Goal: Use online tool/utility: Utilize a website feature to perform a specific function

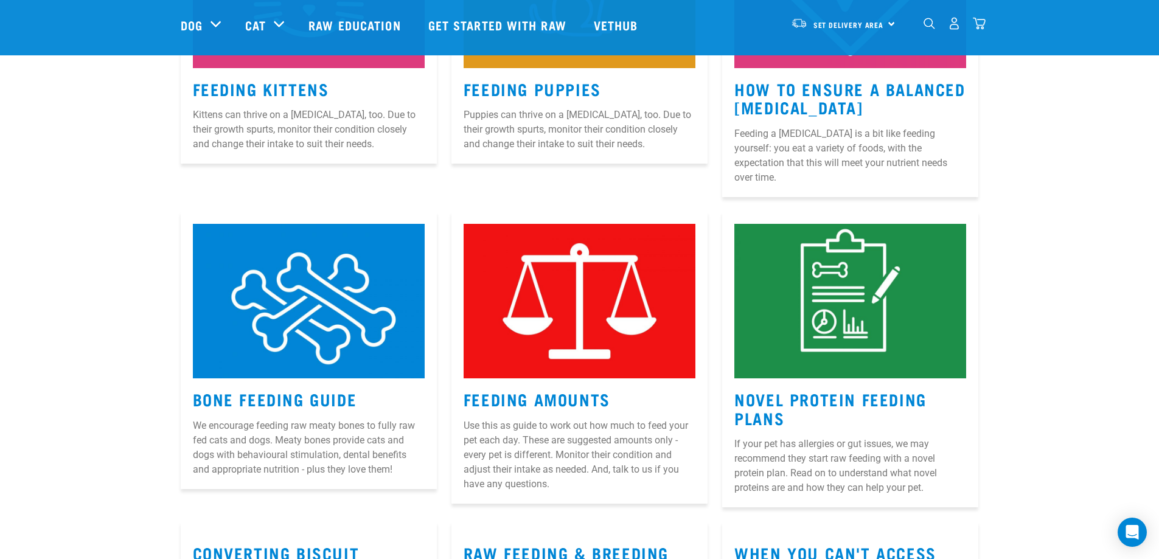
scroll to position [974, 0]
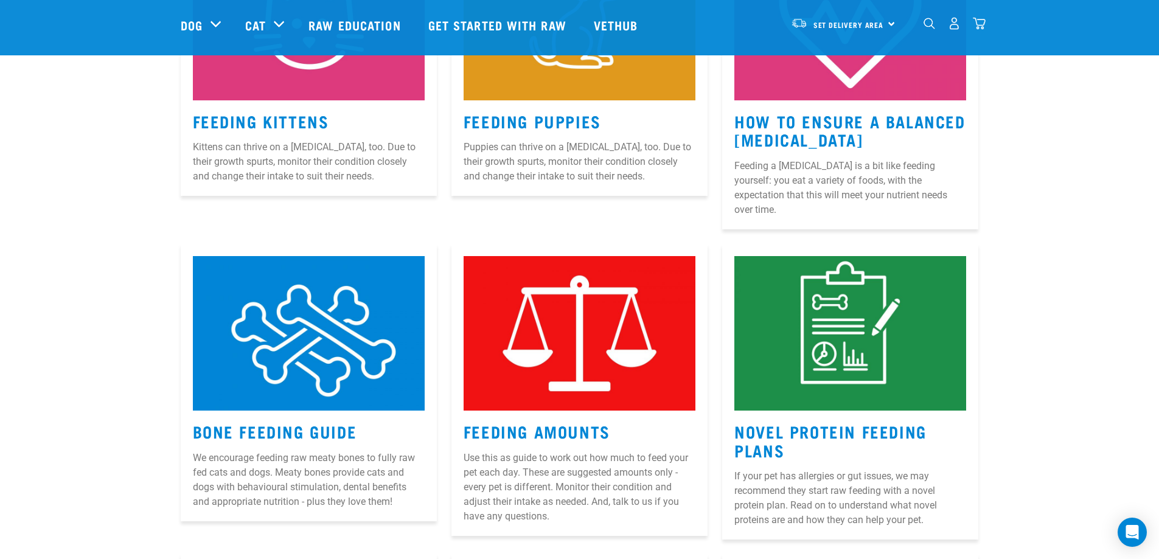
click at [603, 355] on img at bounding box center [580, 333] width 232 height 155
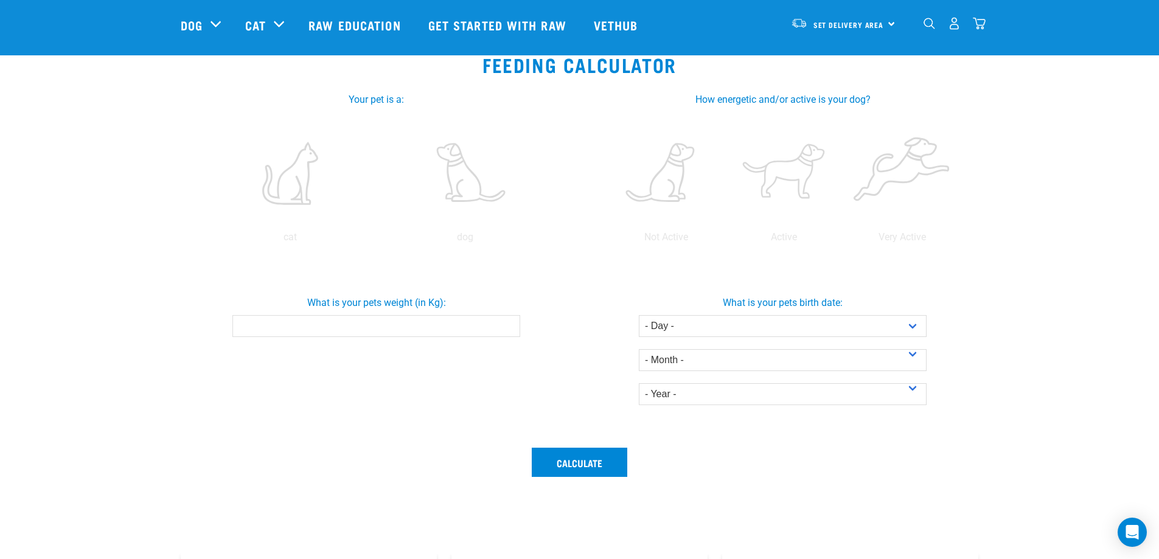
scroll to position [61, 0]
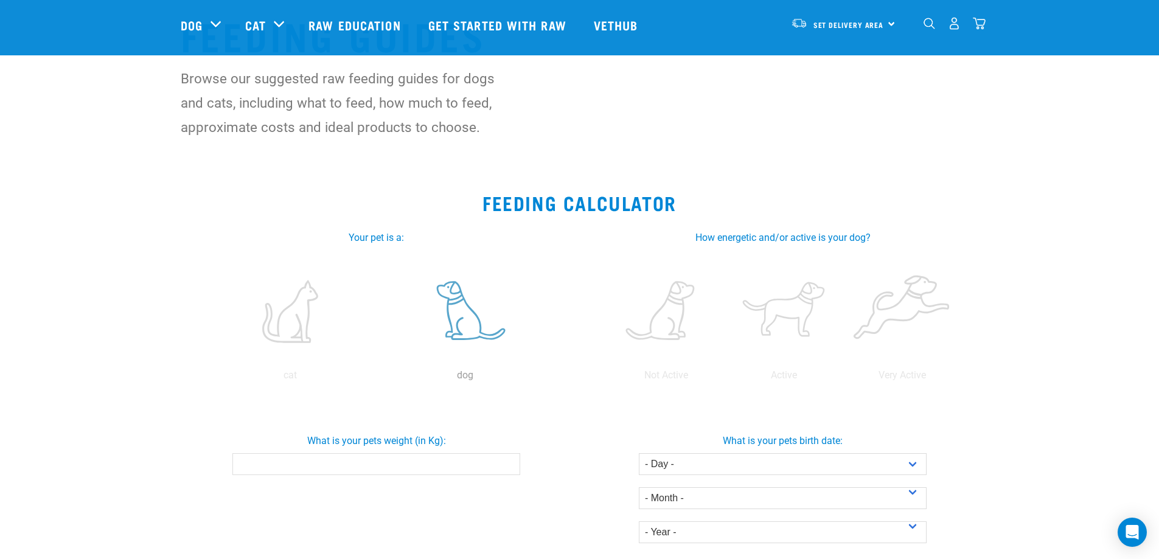
click at [444, 319] on label at bounding box center [465, 311] width 170 height 103
click at [378, 378] on input "radio" at bounding box center [378, 378] width 0 height 0
click at [786, 310] on label at bounding box center [784, 311] width 113 height 103
click at [725, 378] on input "radio" at bounding box center [725, 378] width 0 height 0
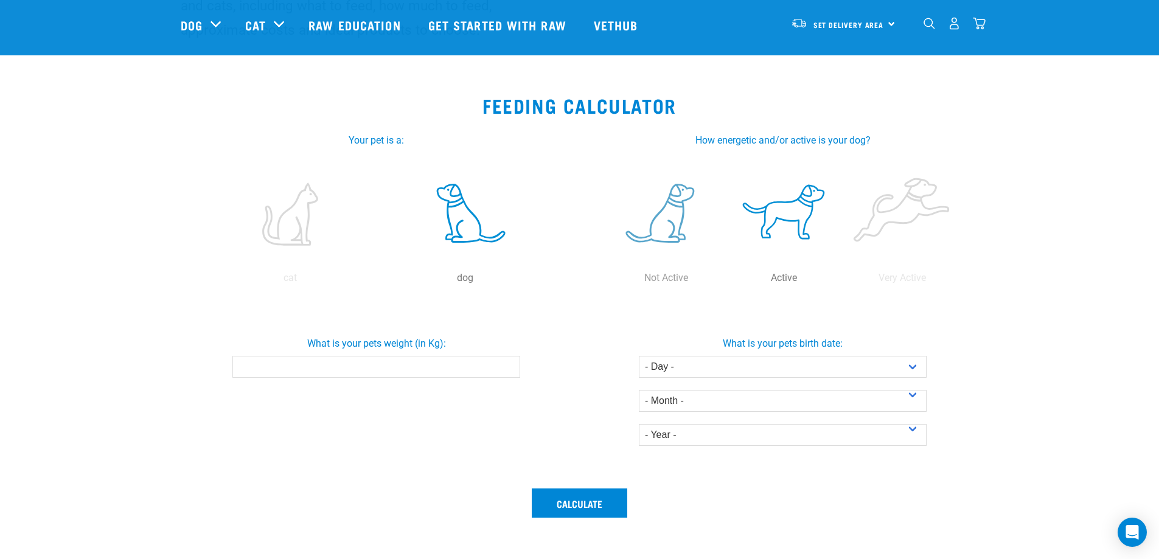
scroll to position [304, 0]
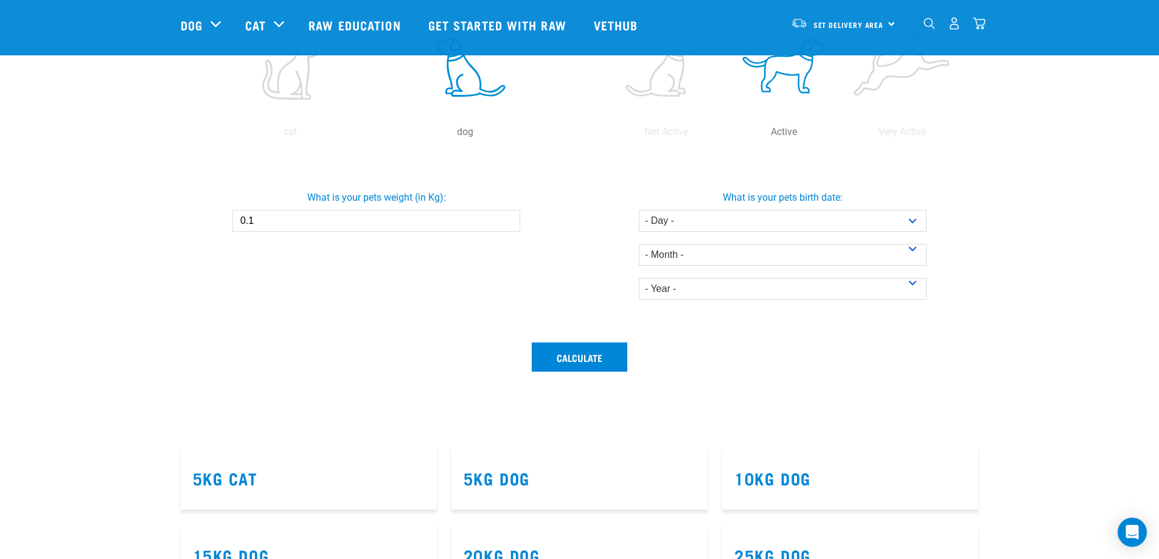
click at [508, 218] on input "0.1" at bounding box center [376, 221] width 288 height 22
click at [507, 217] on input "0.2" at bounding box center [376, 221] width 288 height 22
click at [507, 217] on input "0.3" at bounding box center [376, 221] width 288 height 22
click at [507, 217] on input "0.4" at bounding box center [376, 221] width 288 height 22
click at [507, 217] on input "0.5" at bounding box center [376, 221] width 288 height 22
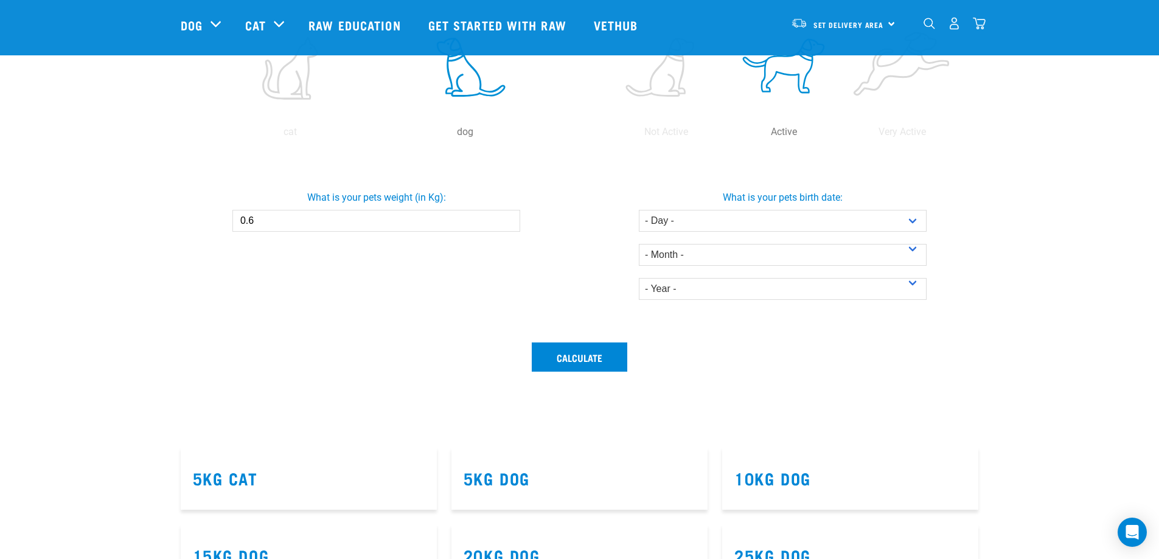
click at [507, 217] on input "0.6" at bounding box center [376, 221] width 288 height 22
type input "0.7"
click at [507, 217] on input "0.7" at bounding box center [376, 221] width 288 height 22
click at [908, 220] on select "- Day - 1 2 3 4 5 6 7 8 9 10 11 12 13 14 15 16 17 18 19 20 21 22 23 24 25 26 27" at bounding box center [783, 221] width 288 height 22
click at [1030, 214] on section "Feeding Calculator Your pet is a: cat dog dog Active How energetic and/or activ…" at bounding box center [579, 191] width 1159 height 514
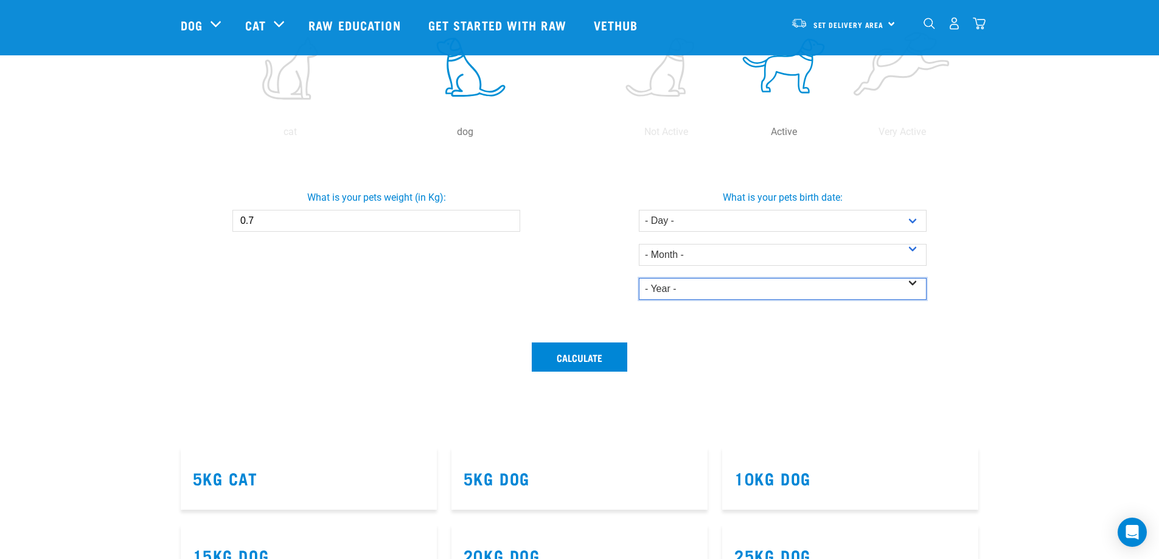
click at [910, 282] on select "- Year - 2025 2024 2023 2022 2021 2020 2019 2018 2017 2016 2015 2014" at bounding box center [783, 289] width 288 height 22
select select "2025"
click at [639, 278] on select "- Year - 2025 2024 2023 2022 2021 2020 2019 2018 2017 2016 2015 2014" at bounding box center [783, 289] width 288 height 22
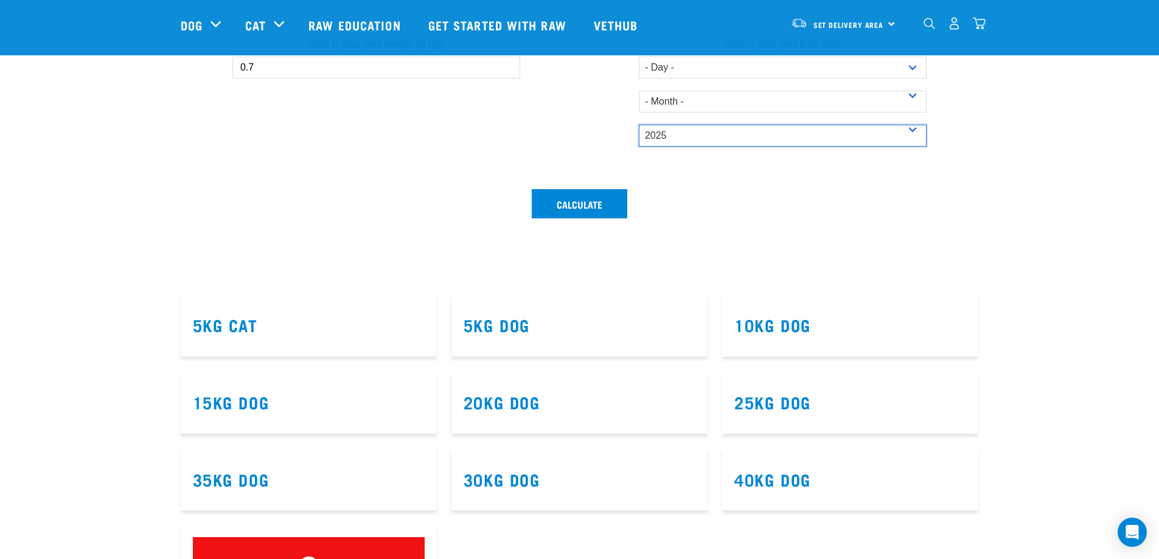
scroll to position [487, 0]
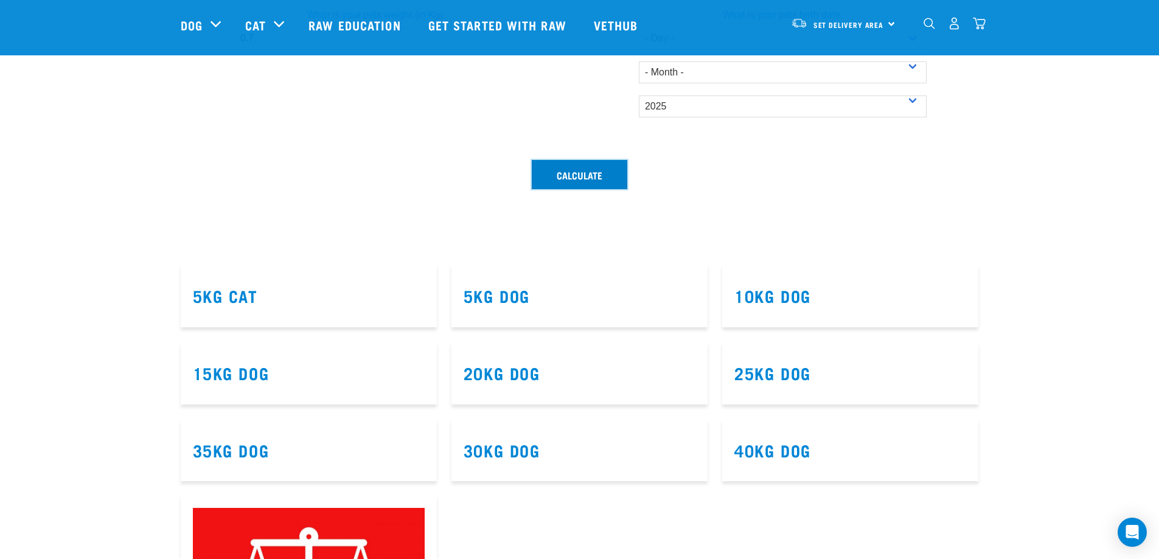
click at [581, 178] on button "Calculate" at bounding box center [580, 174] width 96 height 29
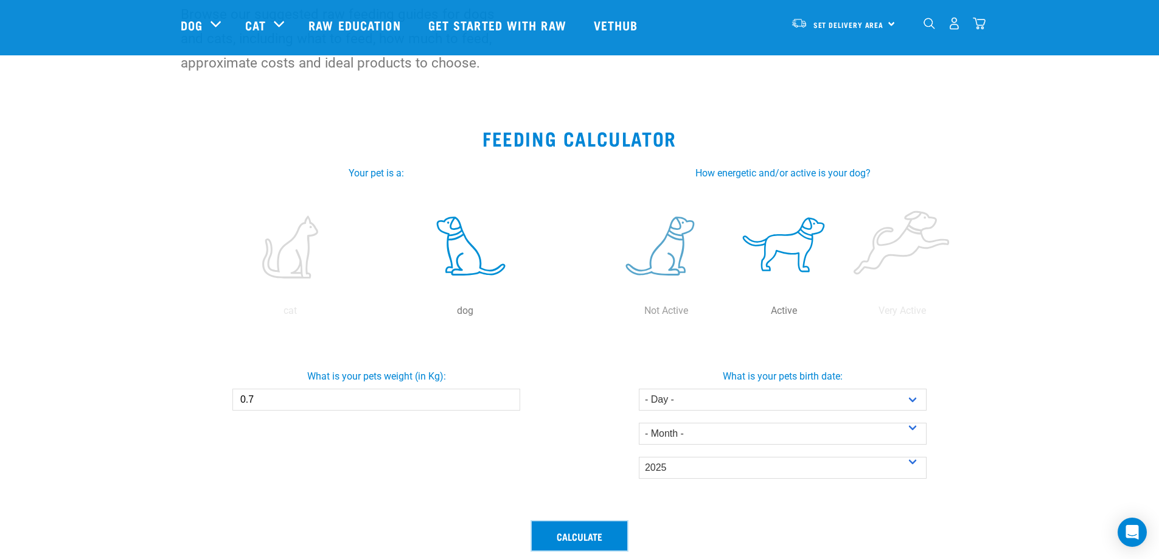
scroll to position [122, 0]
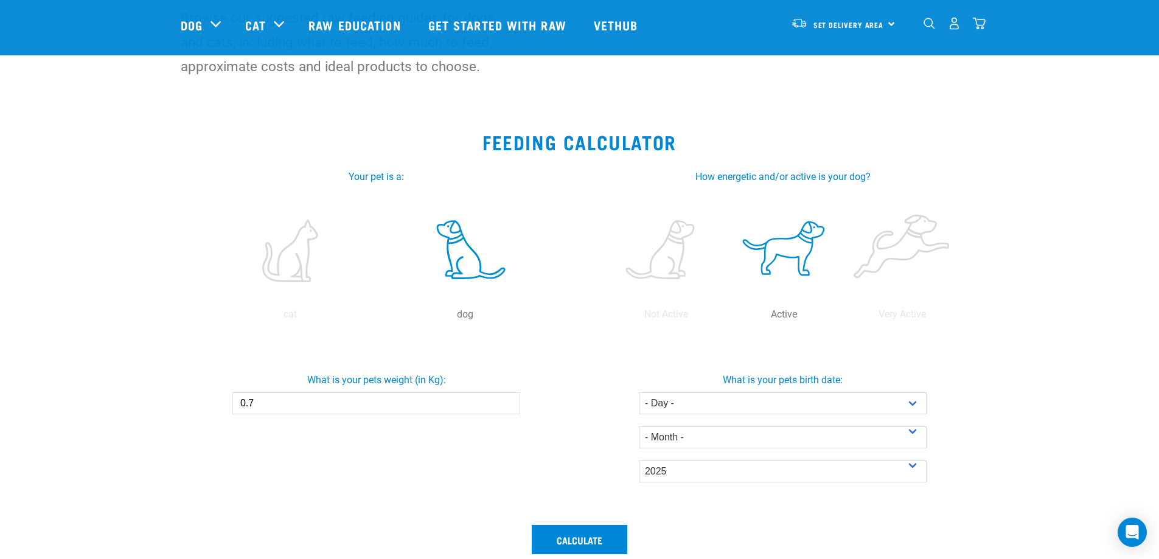
click at [241, 403] on input "0.7" at bounding box center [376, 403] width 288 height 22
type input "700"
click at [599, 532] on button "Calculate" at bounding box center [580, 539] width 96 height 29
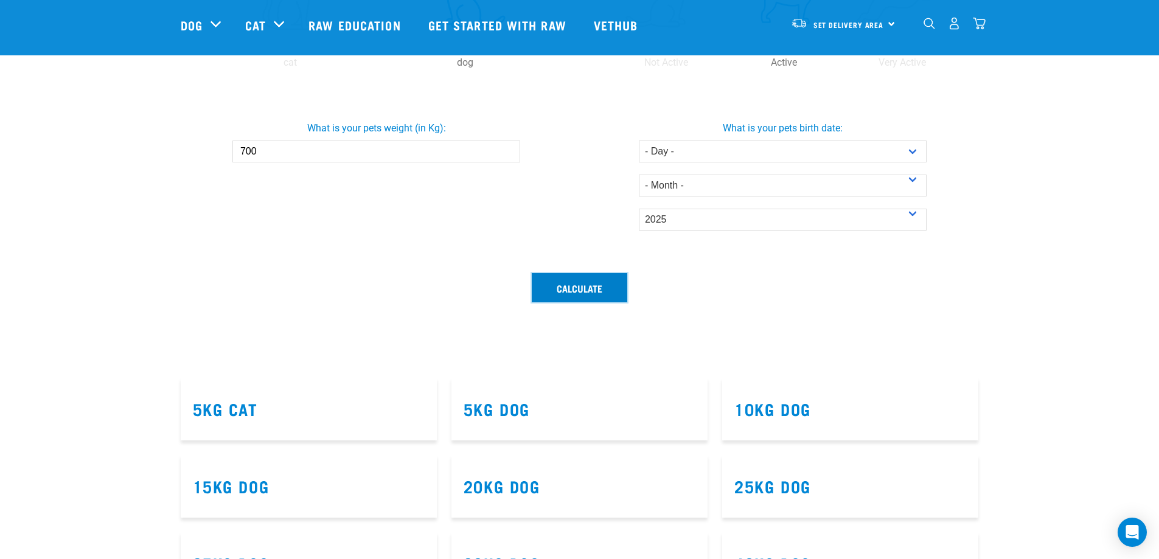
scroll to position [487, 0]
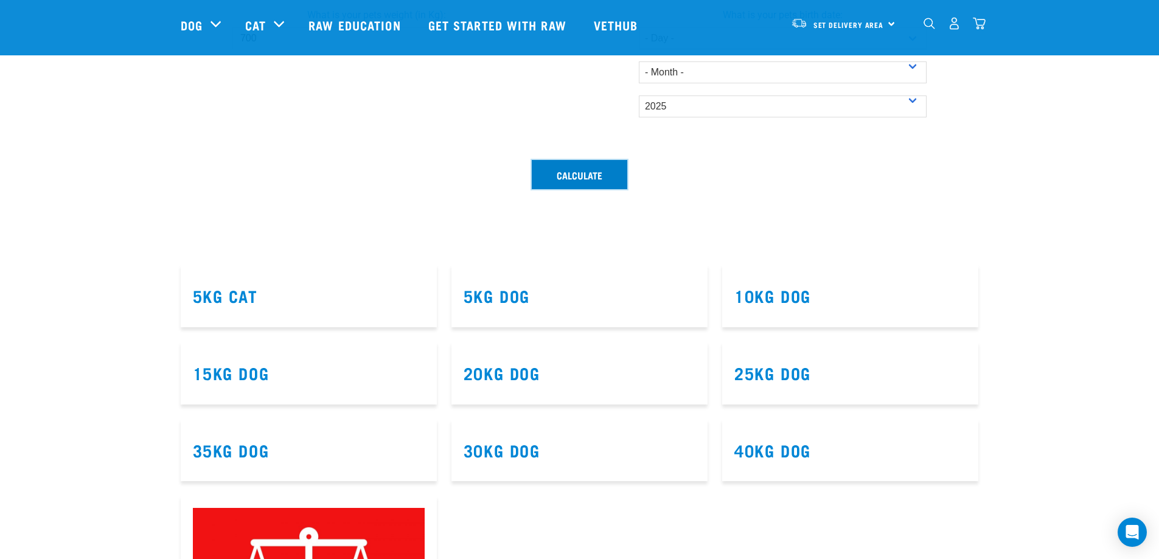
click at [572, 181] on button "Calculate" at bounding box center [580, 174] width 96 height 29
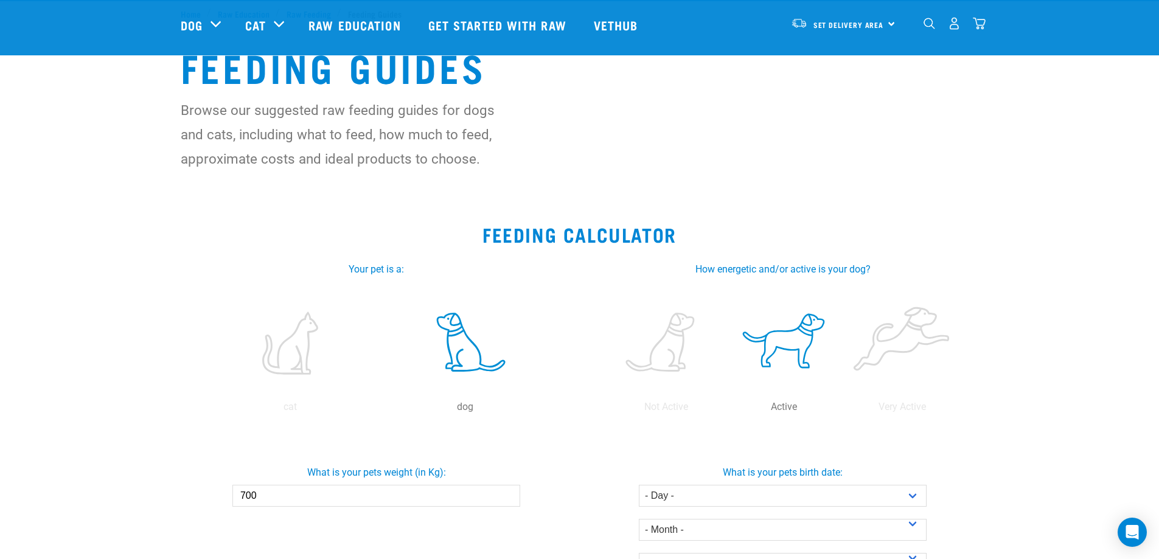
scroll to position [0, 0]
